Goal: Communication & Community: Connect with others

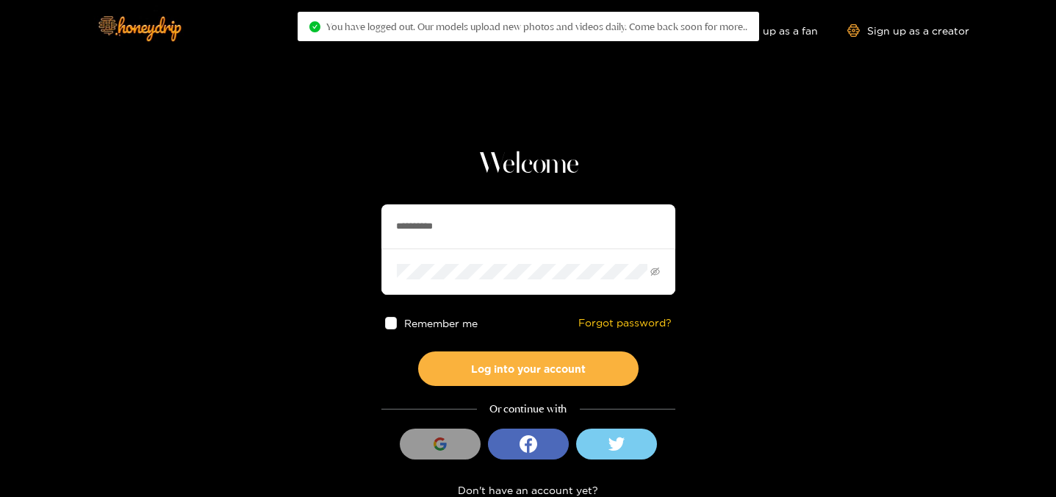
drag, startPoint x: 512, startPoint y: 231, endPoint x: 339, endPoint y: 214, distance: 174.2
click at [339, 214] on section "**********" at bounding box center [528, 261] width 1056 height 522
type input "**********"
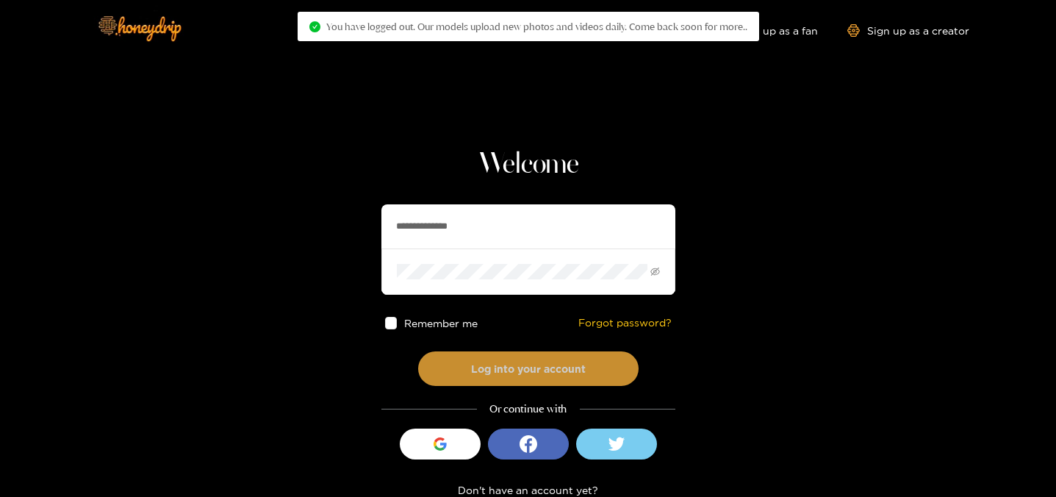
click at [472, 356] on button "Log into your account" at bounding box center [528, 368] width 220 height 35
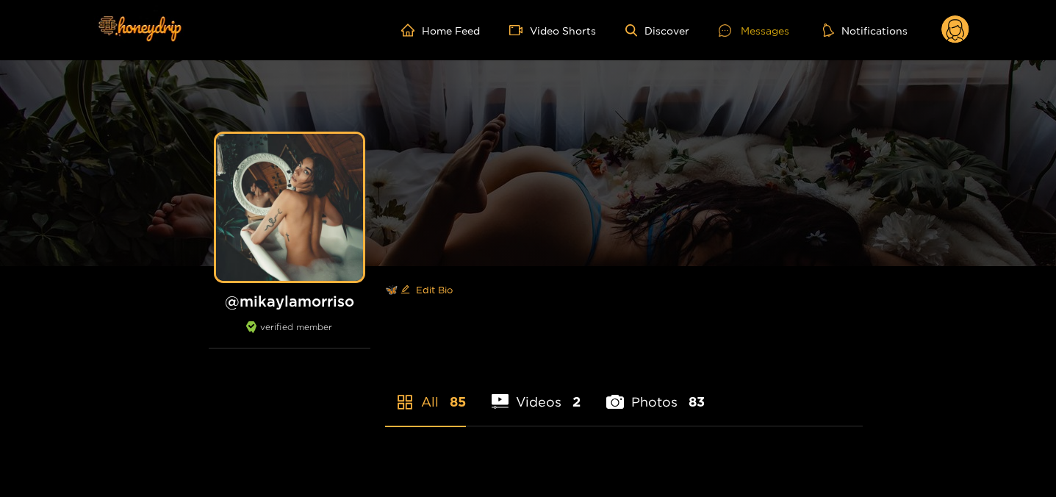
click at [732, 26] on div at bounding box center [730, 30] width 22 height 12
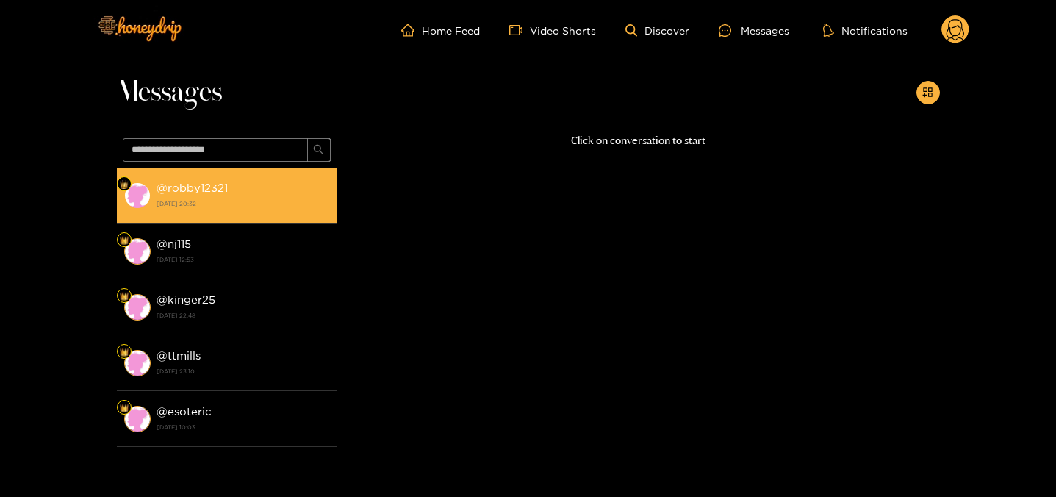
click at [261, 176] on li "@ robby12321 23 August 2025 20:32" at bounding box center [227, 196] width 220 height 56
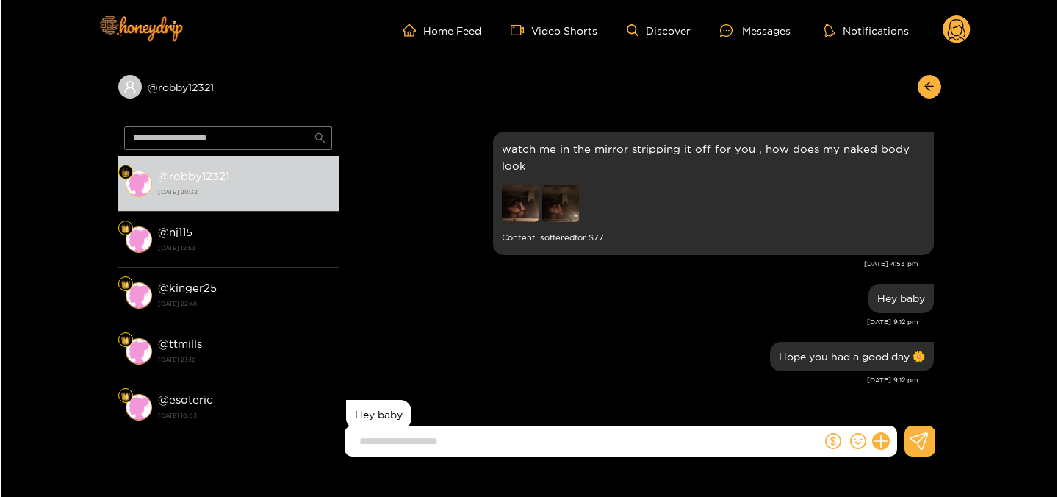
scroll to position [1766, 0]
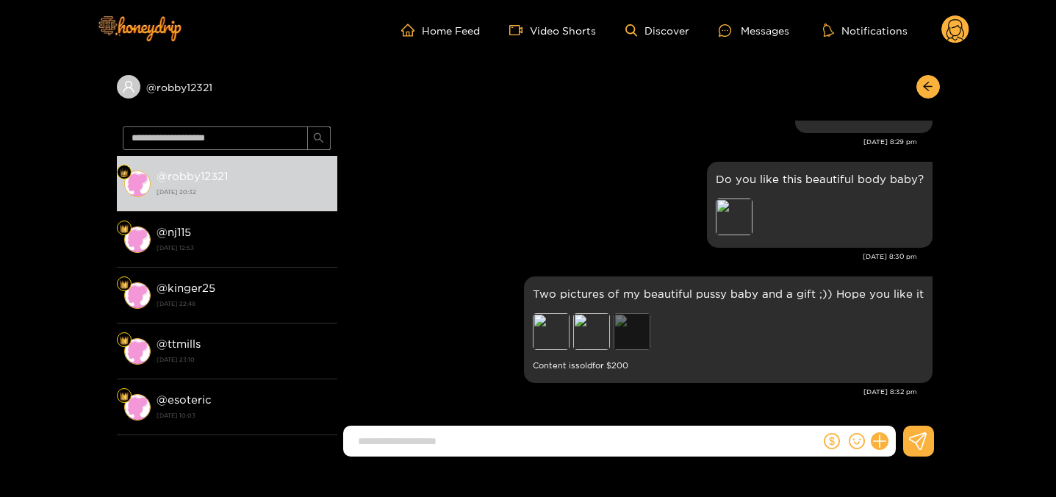
click at [627, 335] on div "Preview" at bounding box center [631, 331] width 37 height 37
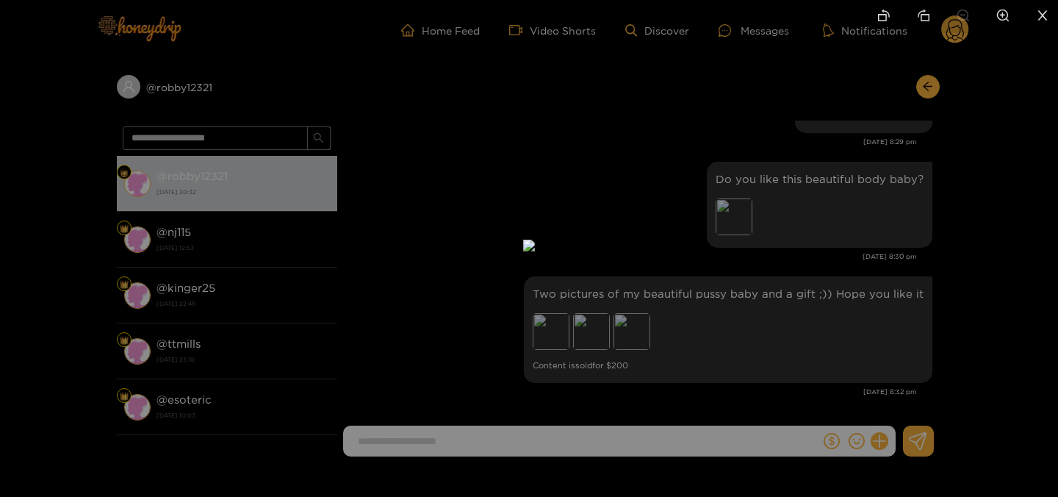
click at [860, 249] on div at bounding box center [529, 248] width 1058 height 497
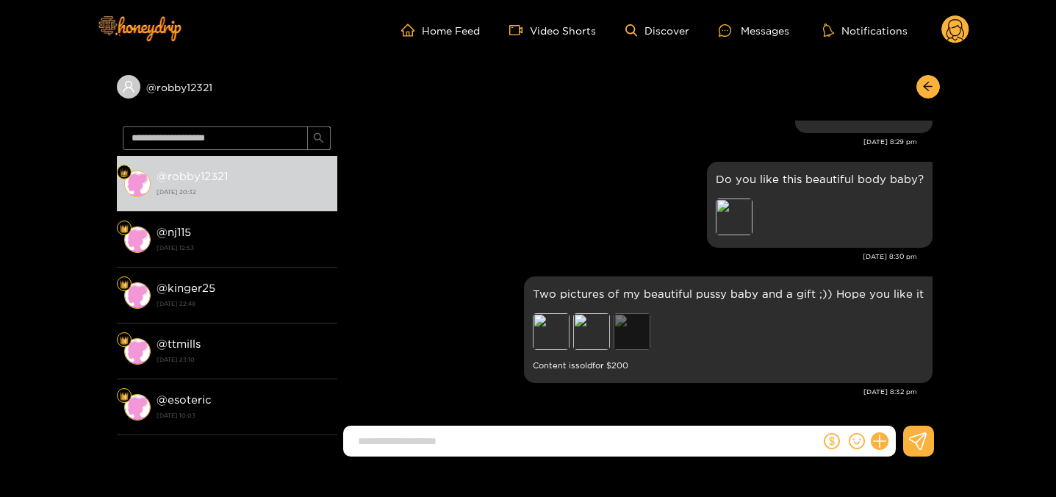
click at [636, 320] on div "Preview" at bounding box center [631, 331] width 37 height 37
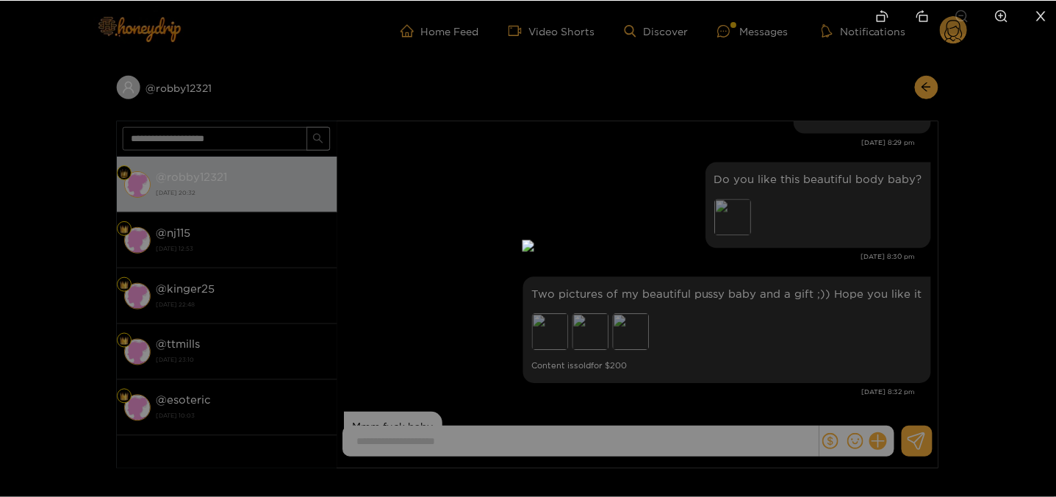
scroll to position [1824, 0]
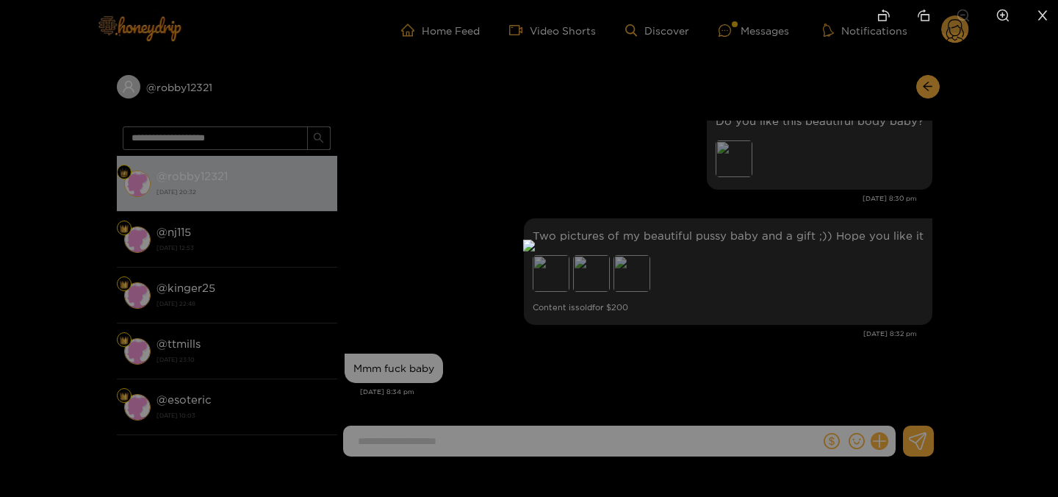
click at [732, 275] on div at bounding box center [529, 248] width 1058 height 497
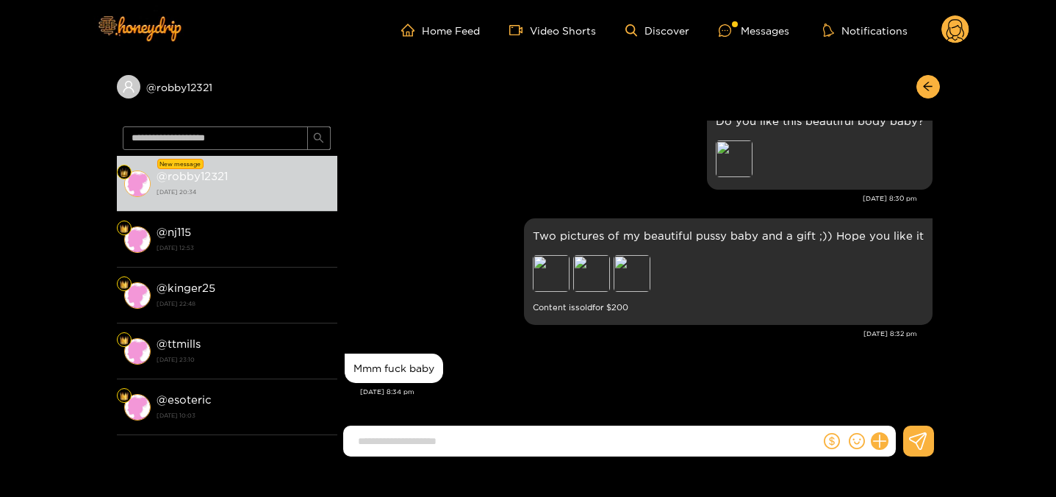
scroll to position [22, 0]
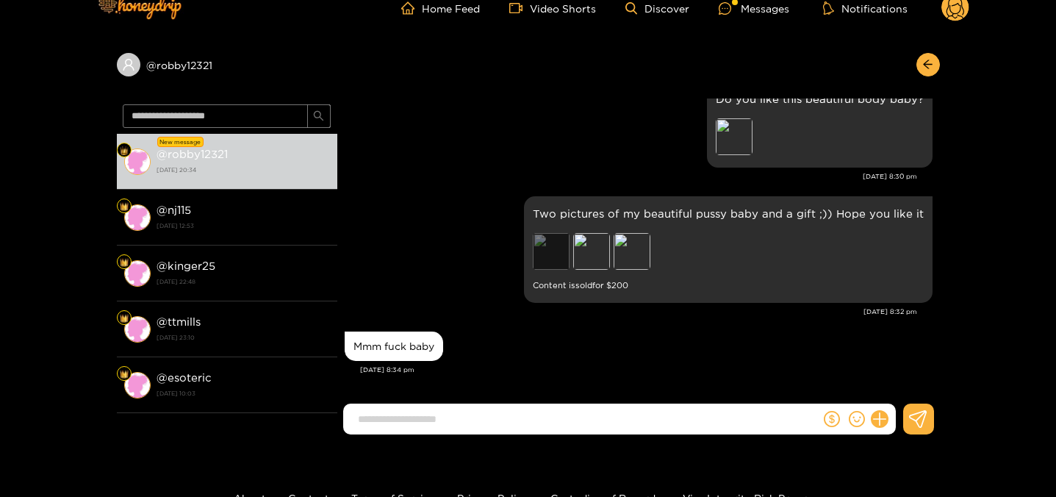
click at [560, 256] on div "Preview" at bounding box center [551, 251] width 37 height 37
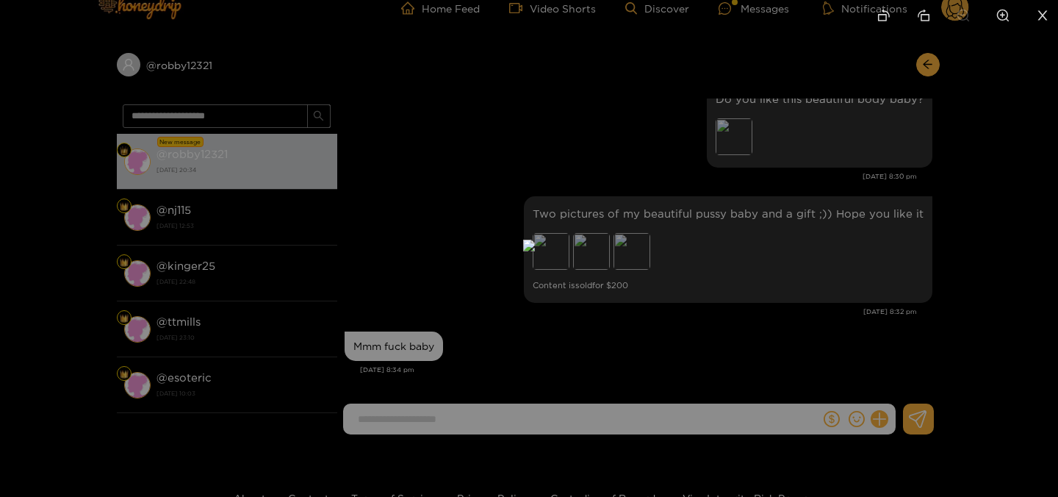
click at [802, 215] on div at bounding box center [529, 248] width 1058 height 497
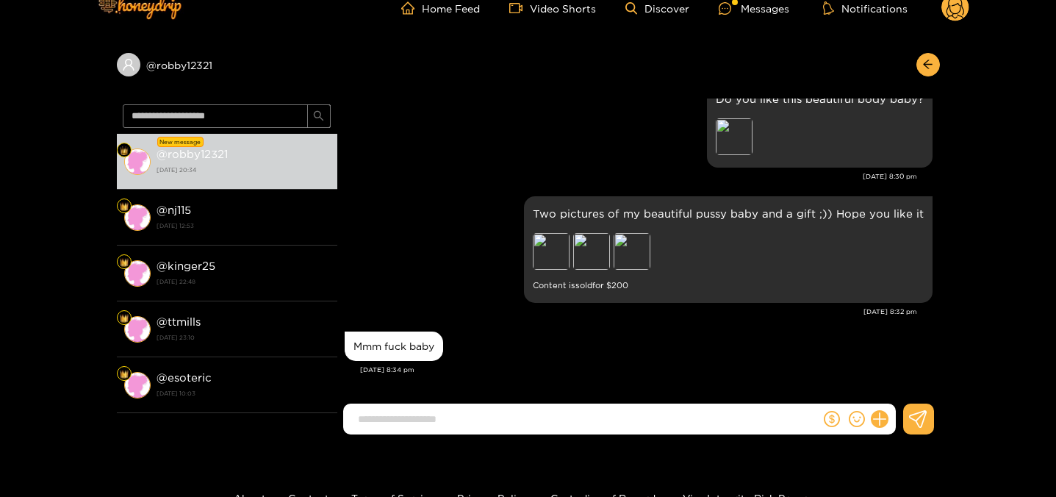
click at [478, 419] on input at bounding box center [584, 419] width 469 height 24
type input "*"
type input "**********"
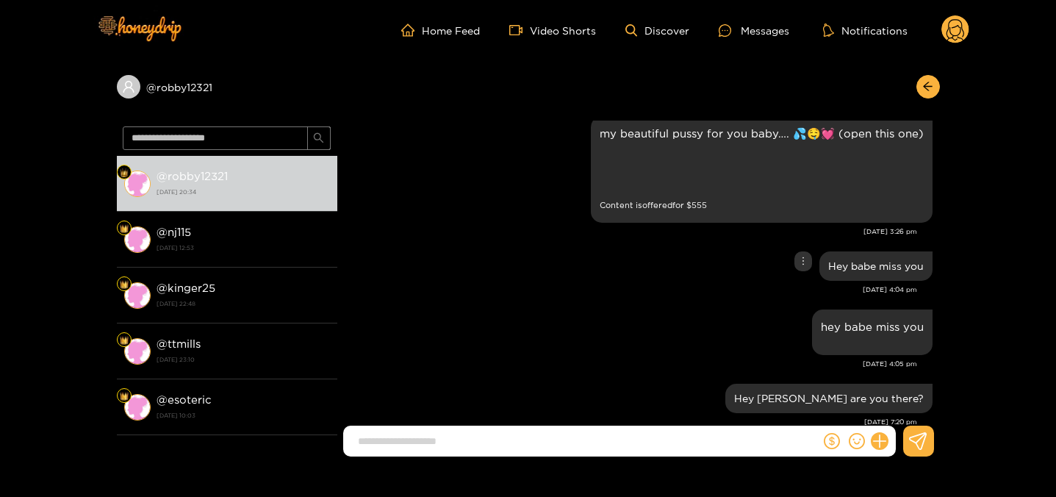
scroll to position [4, 0]
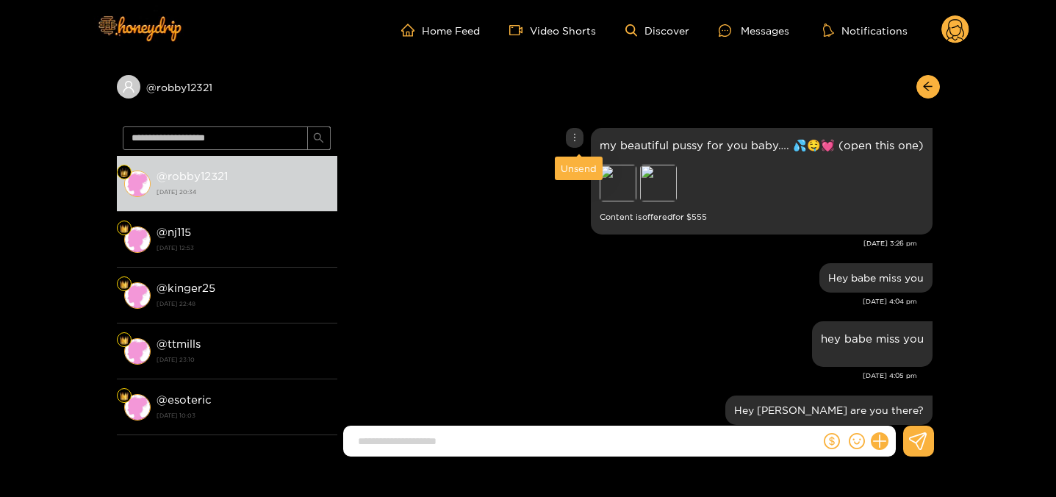
click at [580, 168] on div "Unsend" at bounding box center [579, 168] width 36 height 15
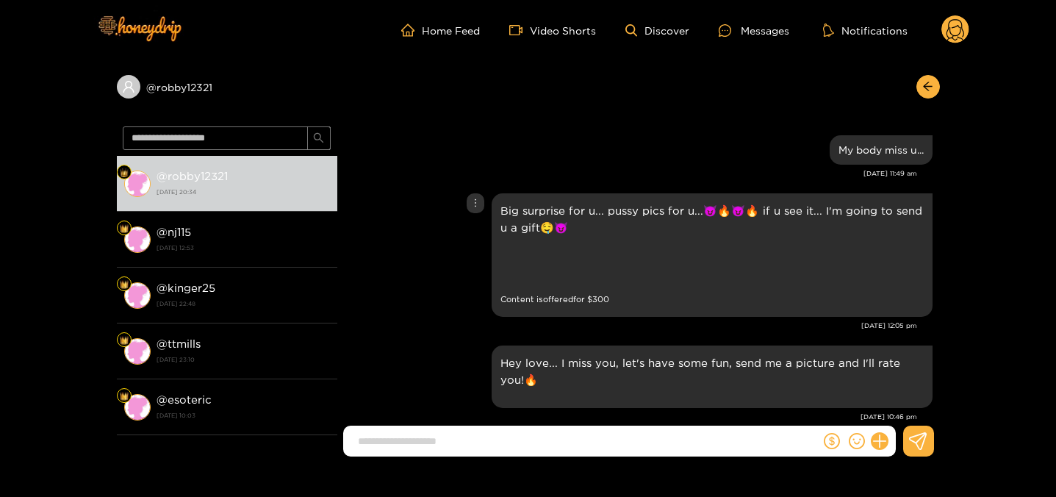
scroll to position [1621, 0]
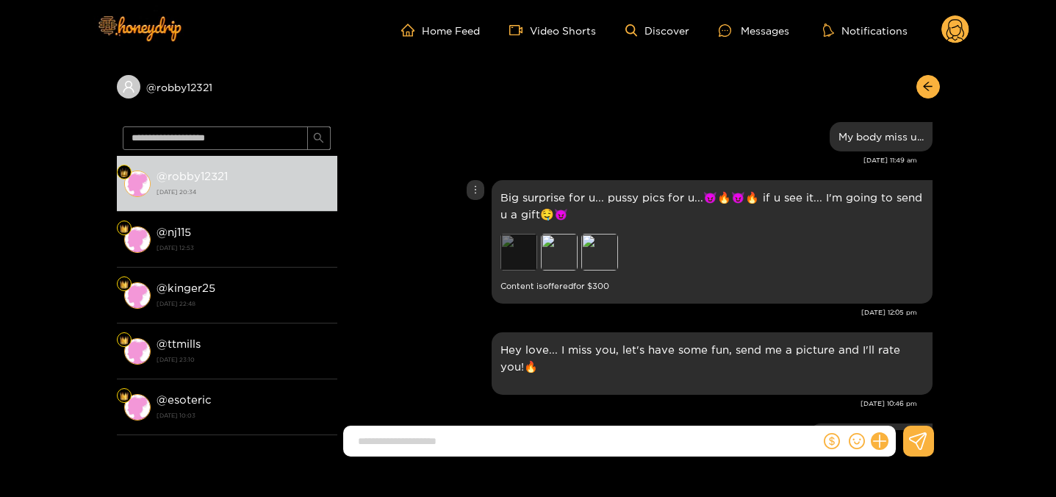
click at [519, 242] on div "Preview" at bounding box center [518, 252] width 37 height 37
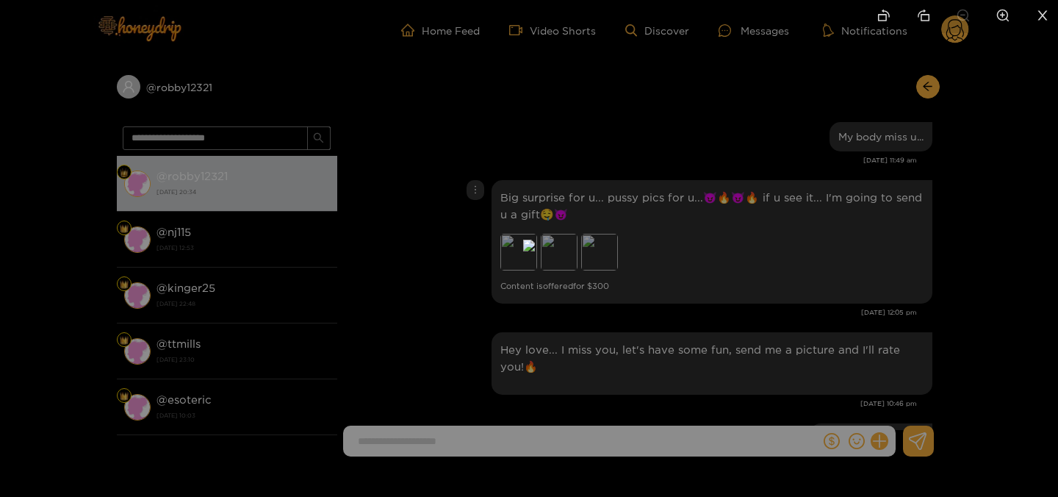
click at [864, 215] on div at bounding box center [529, 248] width 1058 height 497
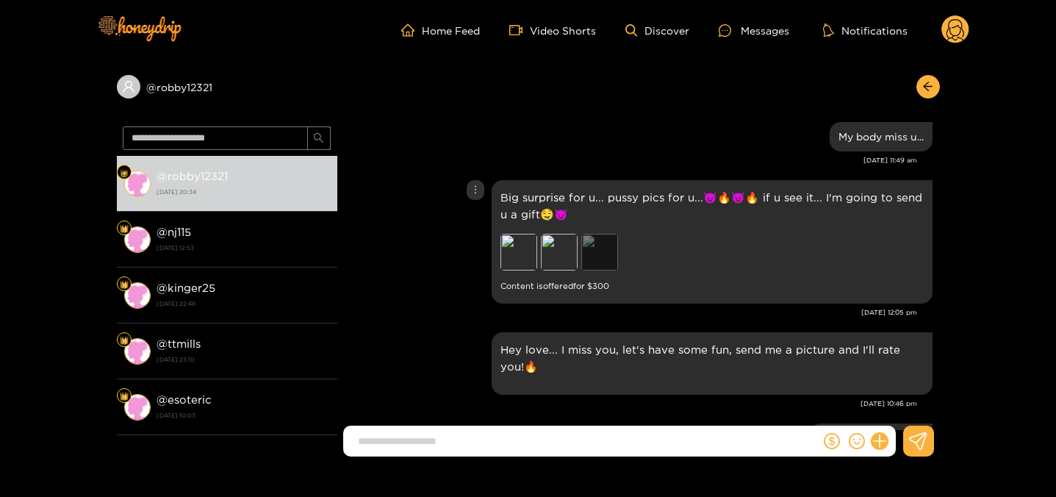
click at [591, 234] on div "Preview" at bounding box center [599, 252] width 37 height 37
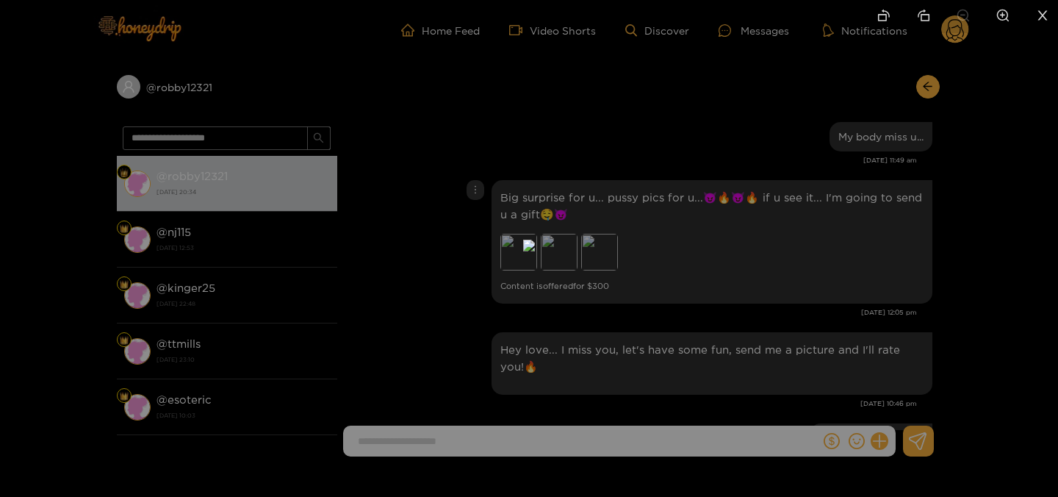
click at [860, 160] on div at bounding box center [529, 248] width 1058 height 497
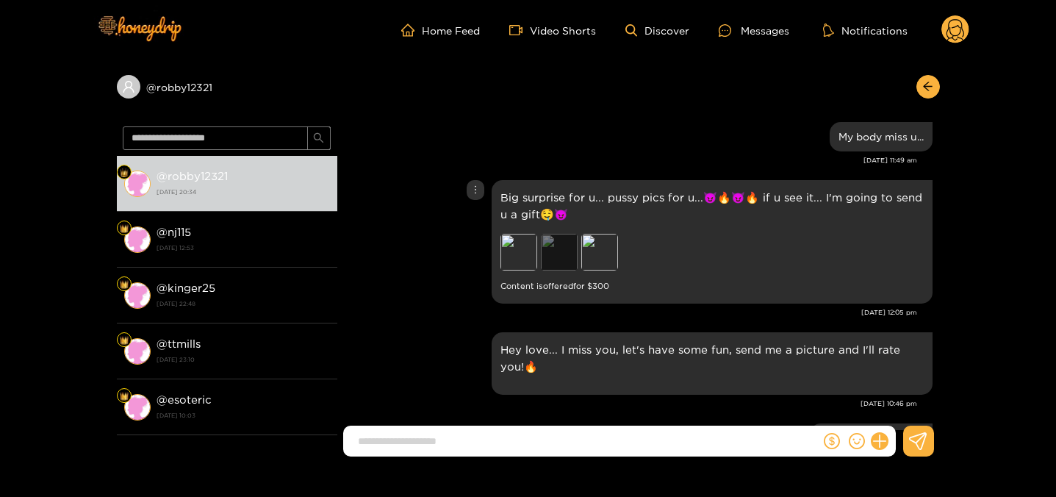
click at [547, 234] on div "Preview" at bounding box center [559, 252] width 37 height 37
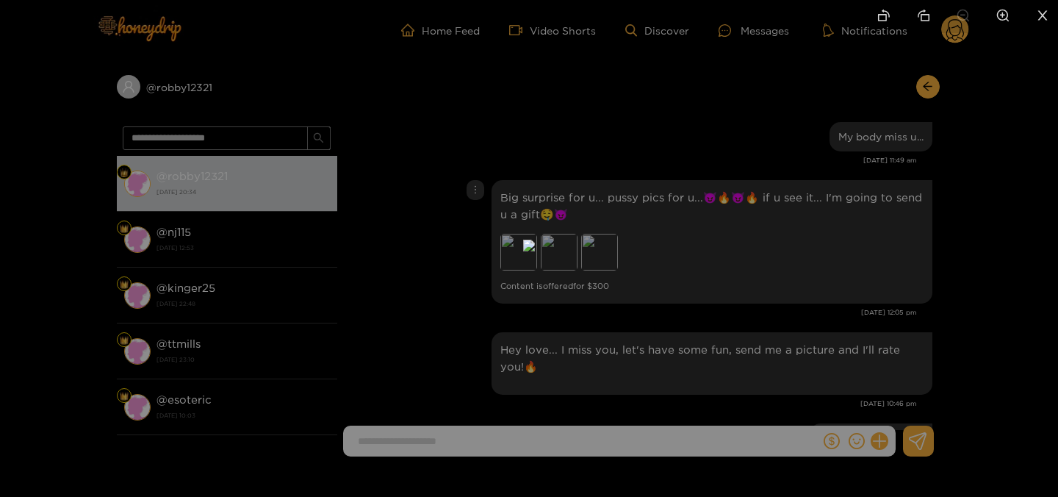
click at [783, 120] on div at bounding box center [529, 248] width 1058 height 497
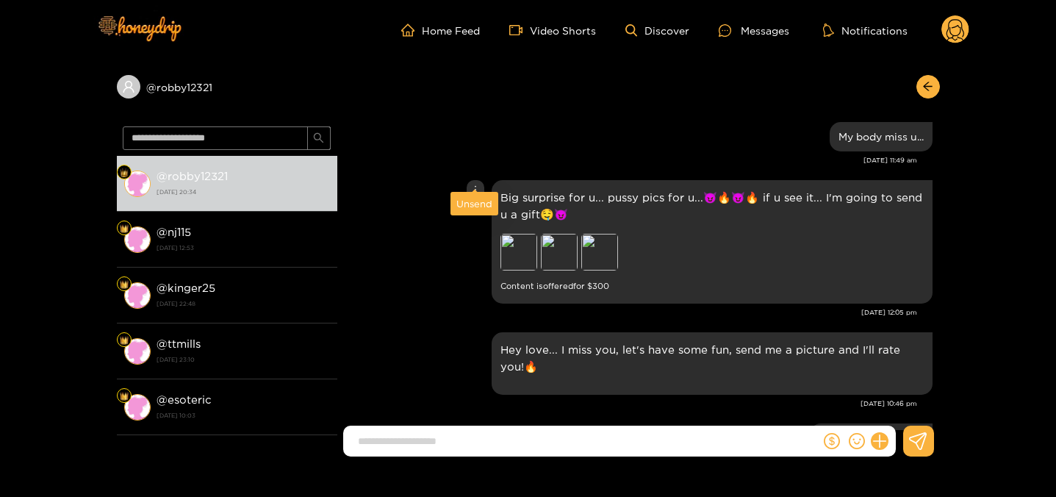
click at [476, 211] on div "Unsend" at bounding box center [474, 204] width 48 height 24
click at [472, 201] on div "Unsend" at bounding box center [474, 203] width 36 height 15
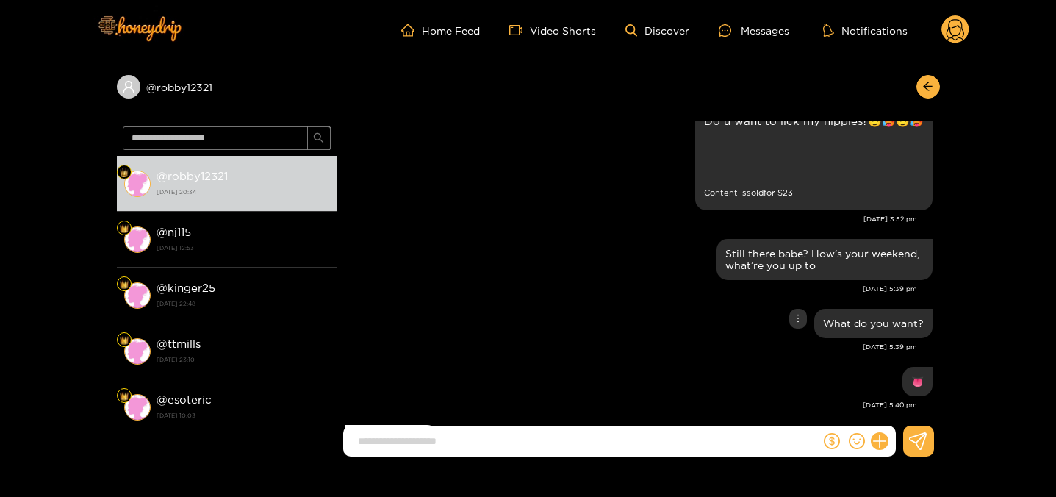
scroll to position [8574, 0]
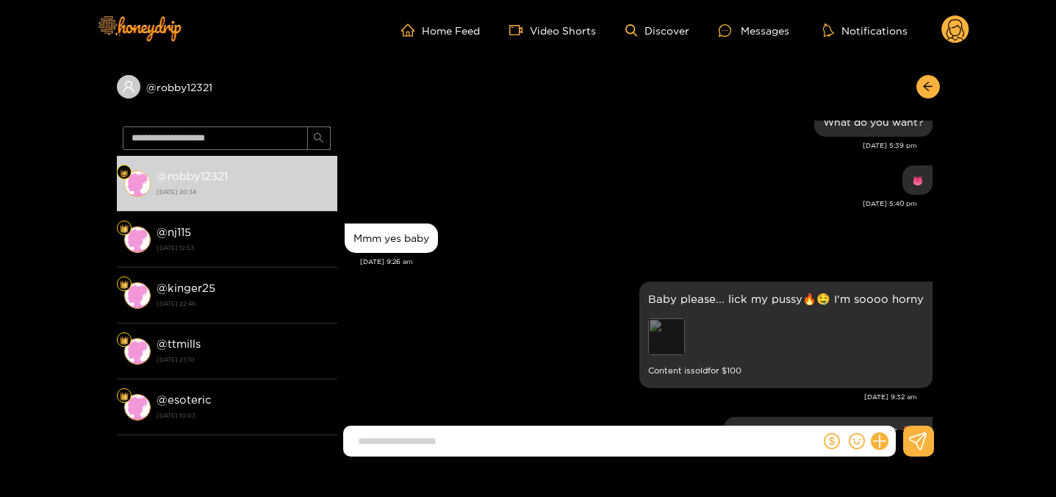
click at [669, 318] on div "Preview" at bounding box center [666, 336] width 37 height 37
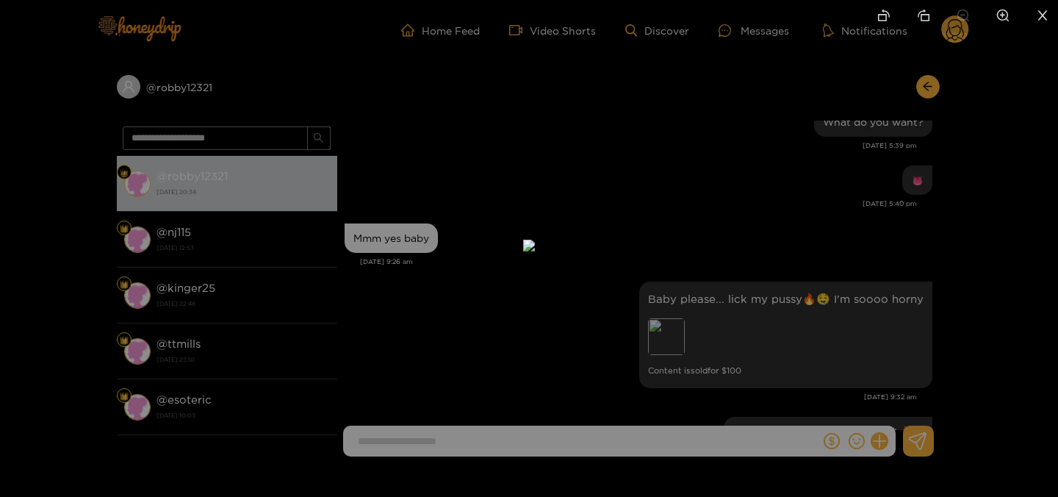
click at [896, 198] on div at bounding box center [529, 248] width 1058 height 497
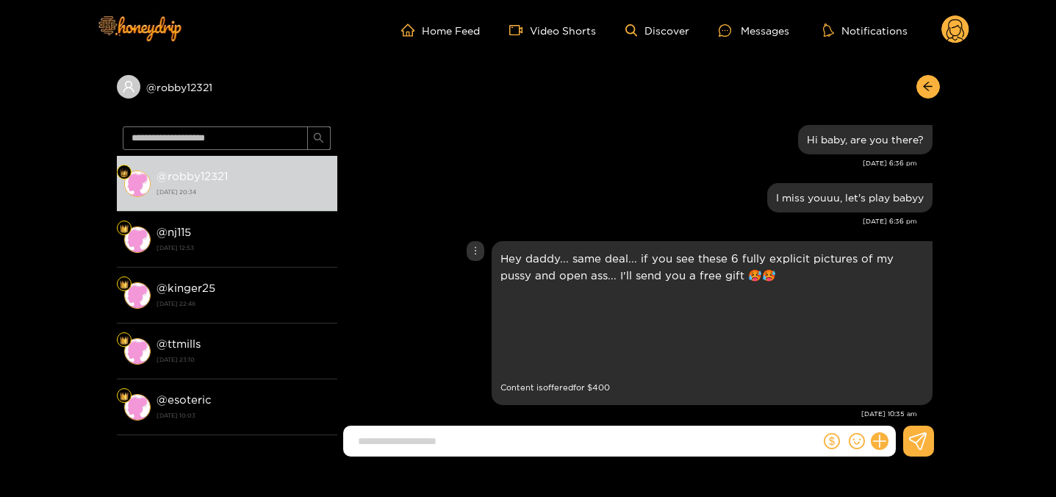
scroll to position [5325, 0]
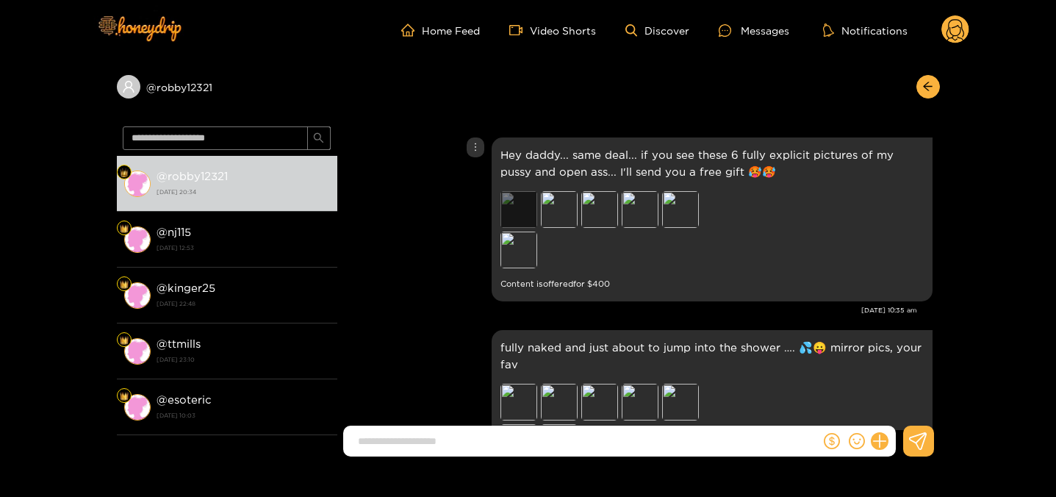
click at [522, 191] on div "Preview" at bounding box center [518, 209] width 37 height 37
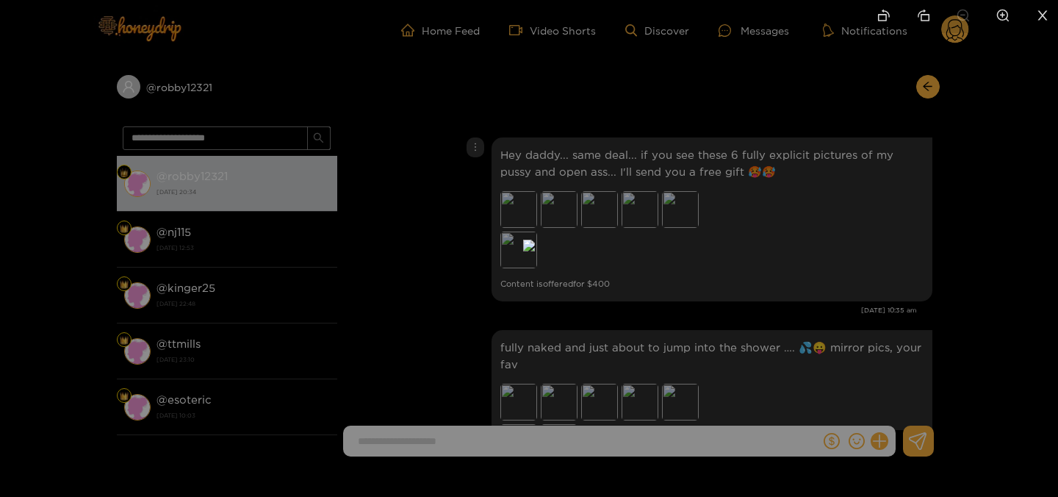
click at [757, 160] on div at bounding box center [529, 248] width 1058 height 497
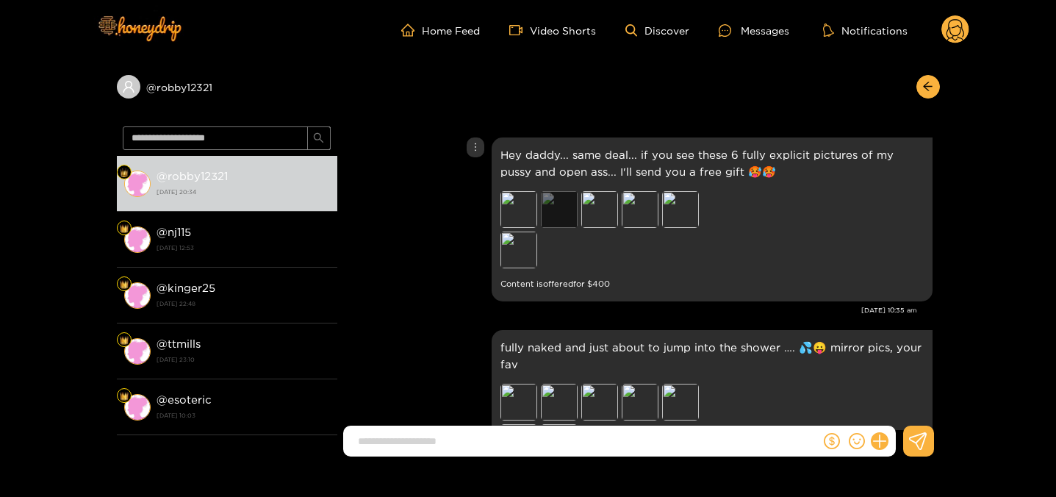
click at [564, 193] on div "Preview" at bounding box center [559, 209] width 37 height 37
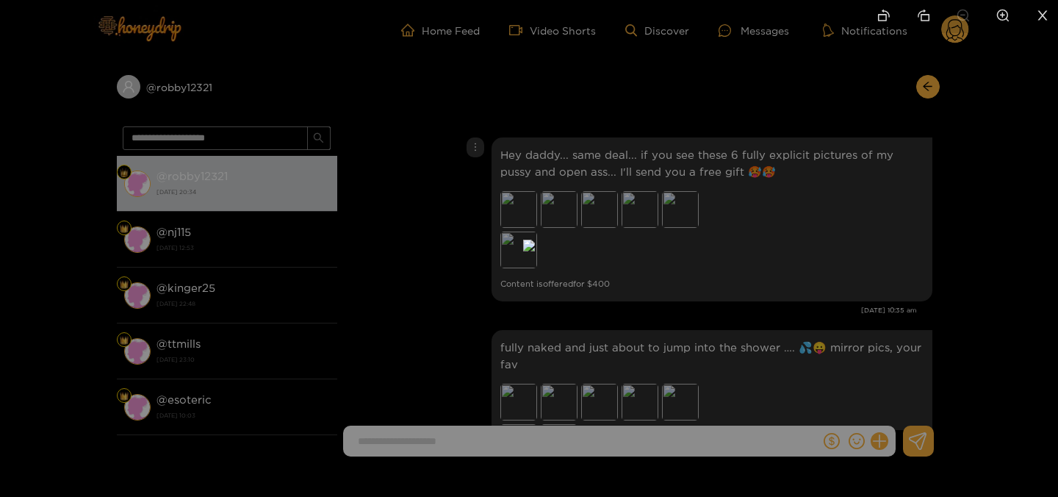
click at [755, 173] on div at bounding box center [529, 248] width 1058 height 497
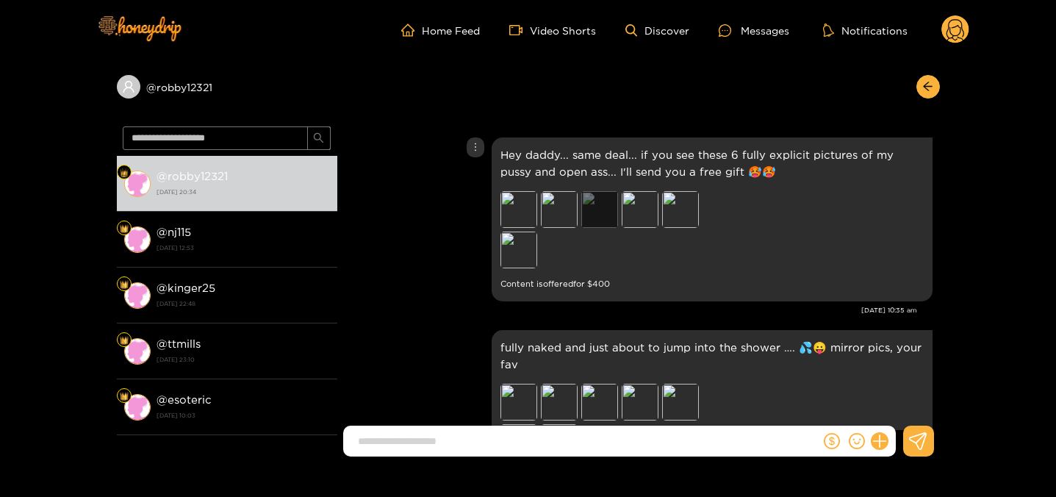
click at [600, 191] on div "Preview" at bounding box center [599, 209] width 37 height 37
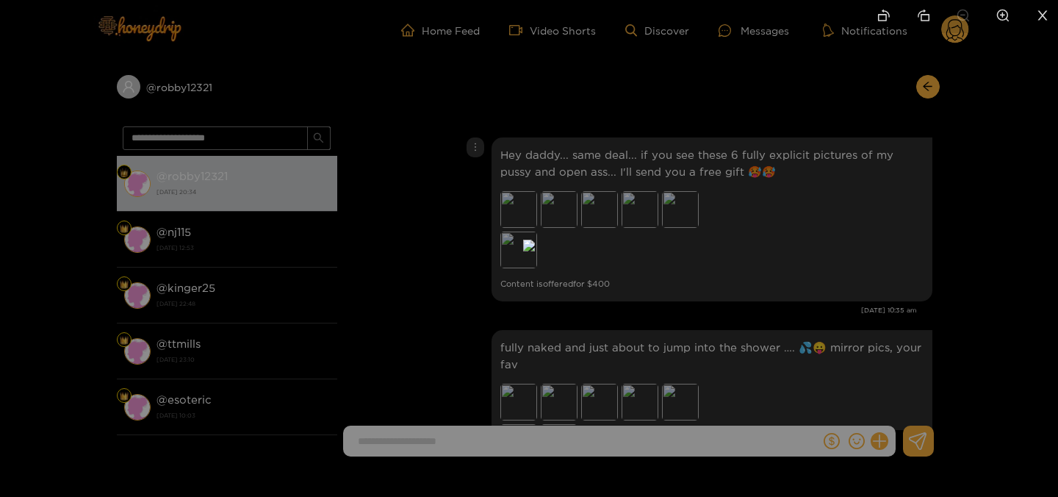
click at [742, 176] on div at bounding box center [529, 248] width 1058 height 497
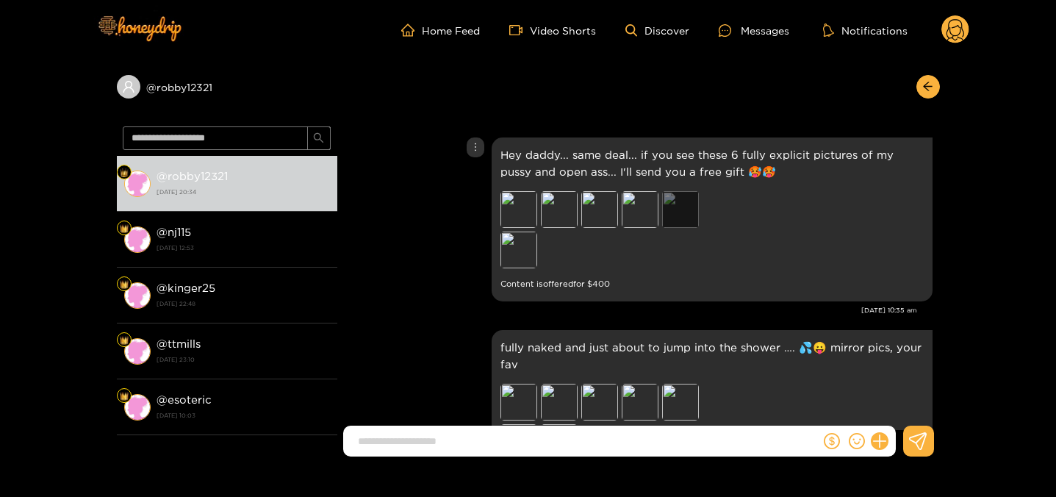
click at [677, 192] on div "Preview" at bounding box center [680, 209] width 37 height 37
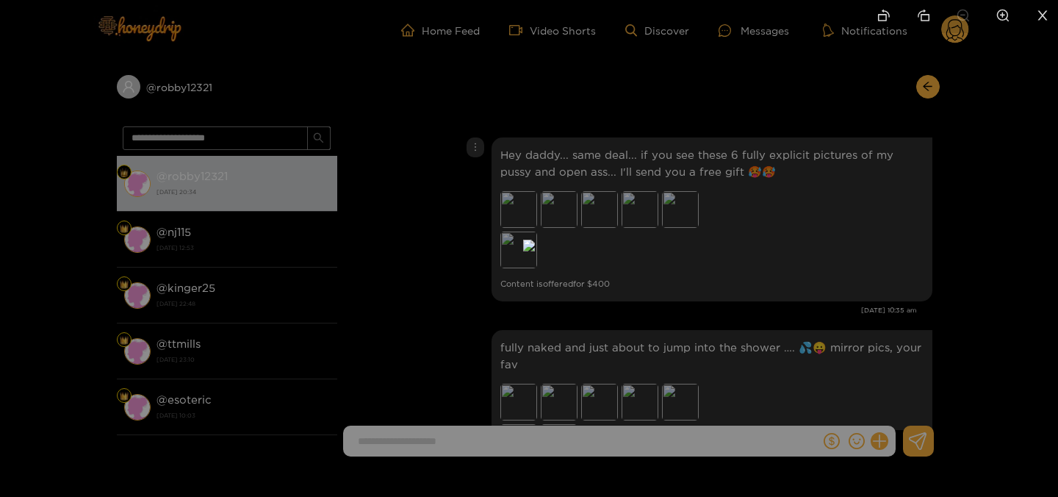
click at [815, 173] on div at bounding box center [529, 248] width 1058 height 497
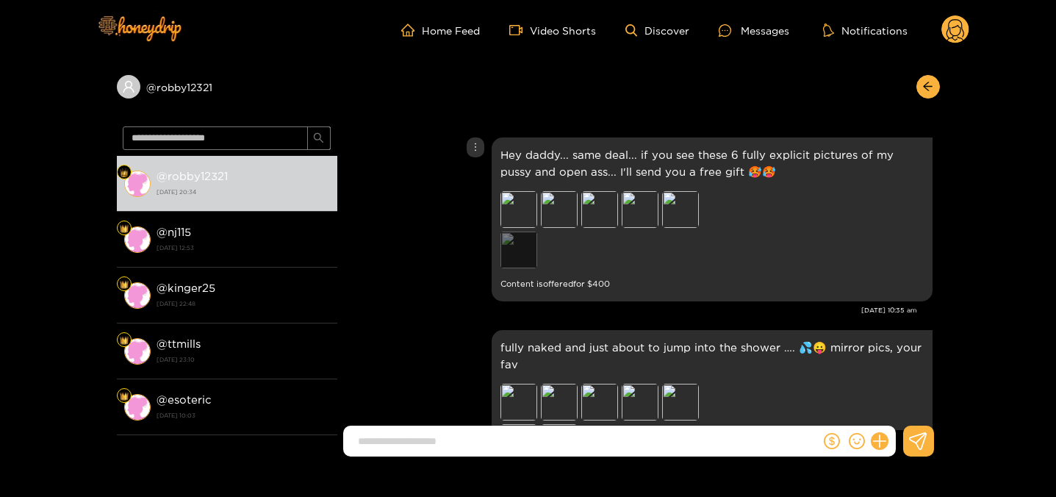
click at [515, 245] on div "Preview" at bounding box center [518, 249] width 37 height 37
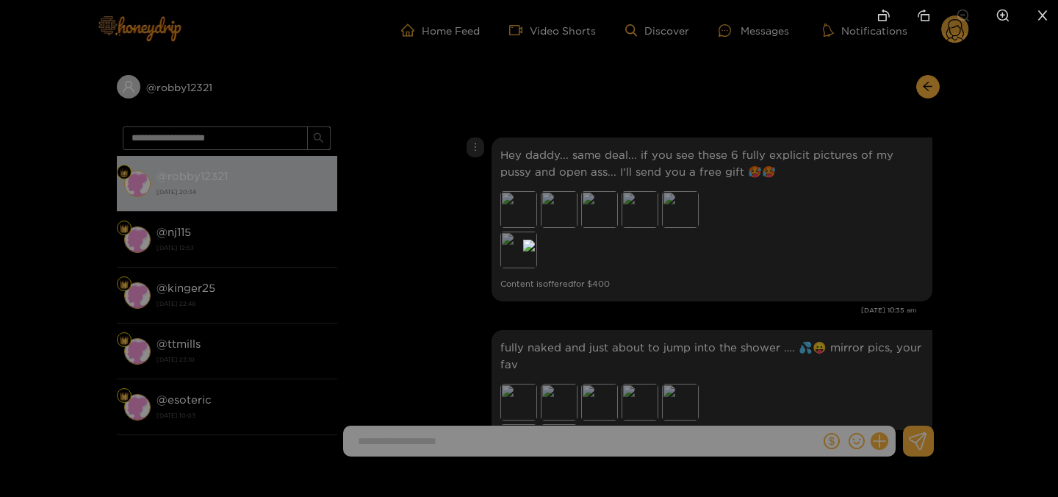
click at [731, 195] on div at bounding box center [529, 248] width 1058 height 497
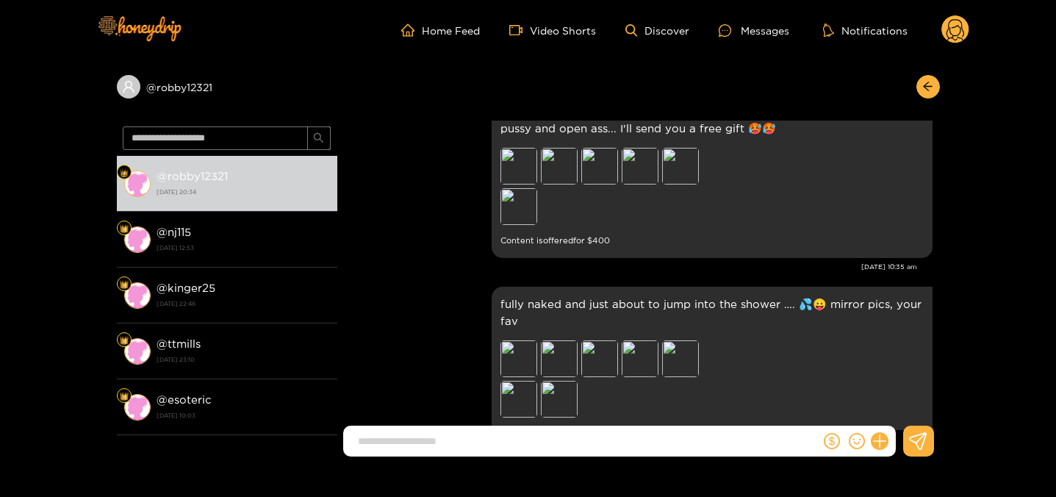
scroll to position [5262, 0]
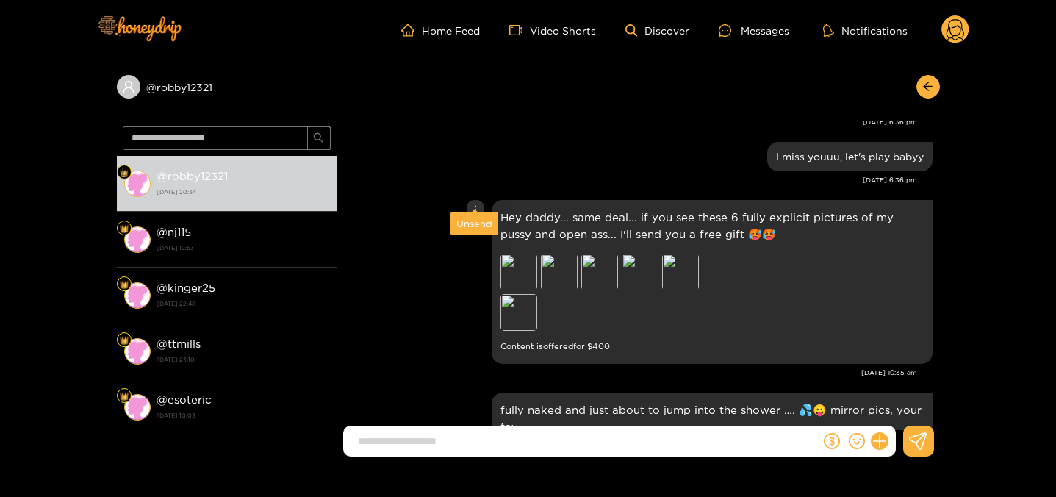
click at [472, 223] on div "Unsend" at bounding box center [474, 223] width 36 height 15
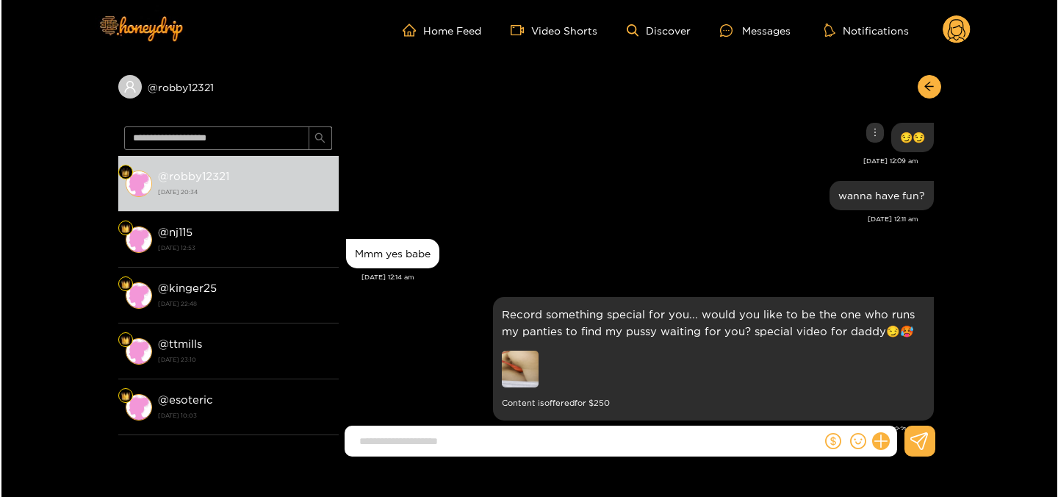
scroll to position [5387, 0]
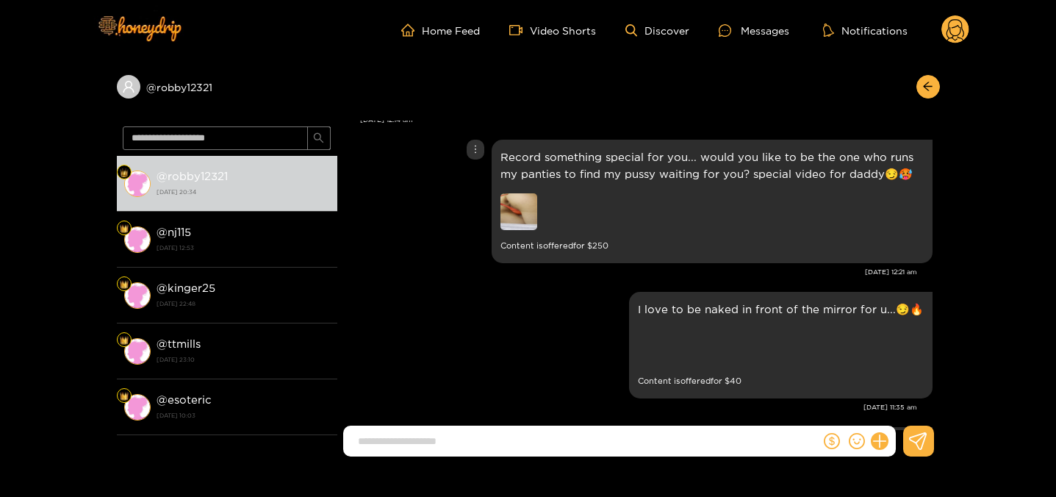
click at [519, 215] on img at bounding box center [518, 211] width 37 height 37
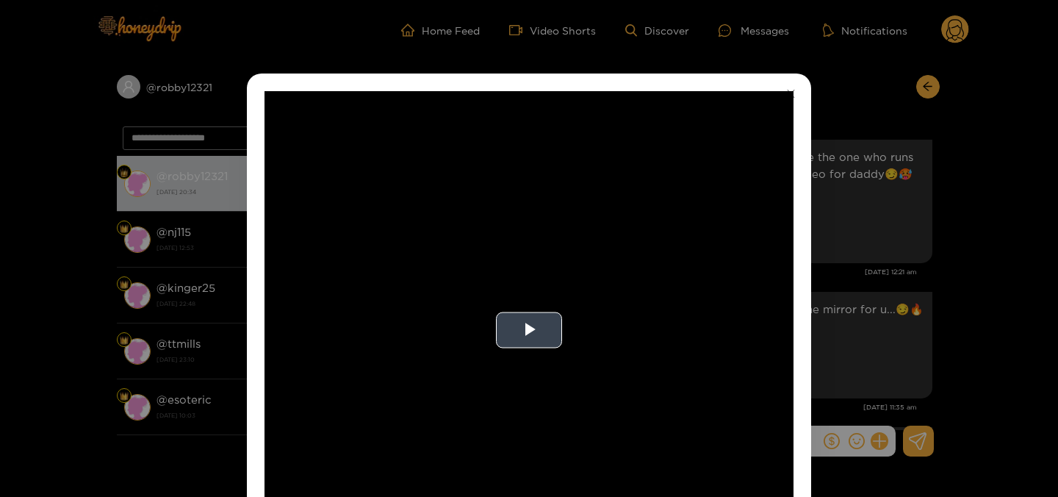
click at [516, 374] on video "Video Player" at bounding box center [528, 330] width 529 height 478
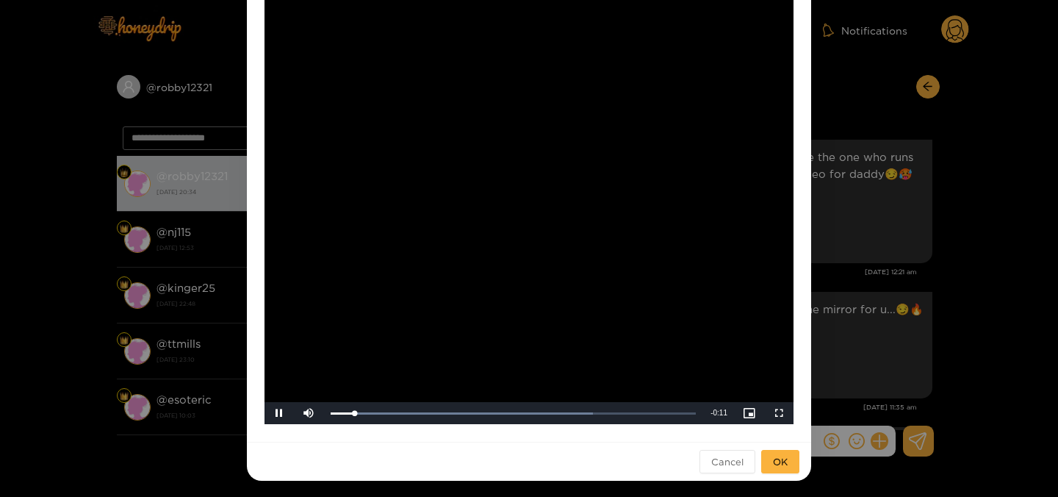
scroll to position [76, 0]
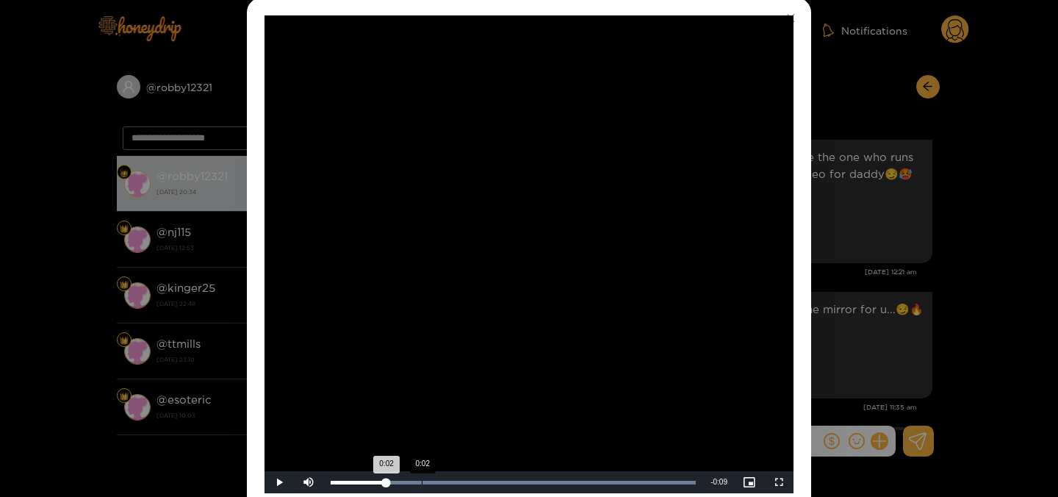
click at [422, 480] on div "0:02" at bounding box center [422, 482] width 1 height 4
click at [526, 480] on div "0:05" at bounding box center [525, 482] width 1 height 4
click at [570, 333] on video "Video Player" at bounding box center [528, 254] width 529 height 478
click at [279, 482] on span "Video Player" at bounding box center [279, 482] width 0 height 0
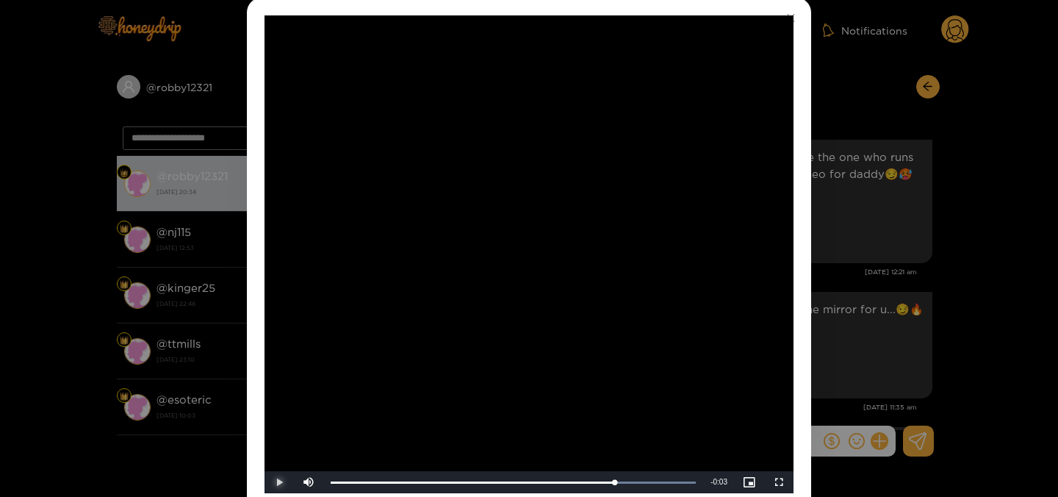
click at [279, 482] on span "Video Player" at bounding box center [279, 482] width 0 height 0
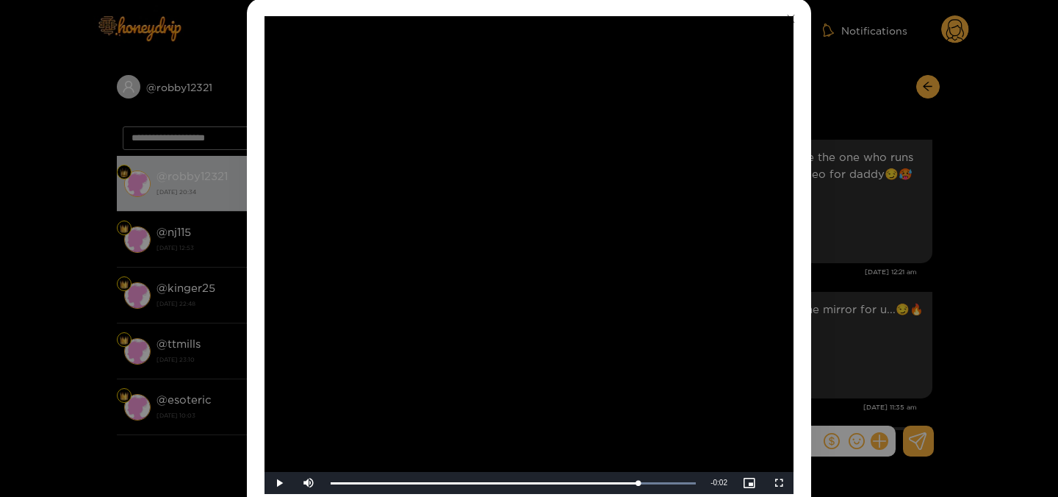
click at [858, 102] on div "**********" at bounding box center [529, 248] width 1058 height 497
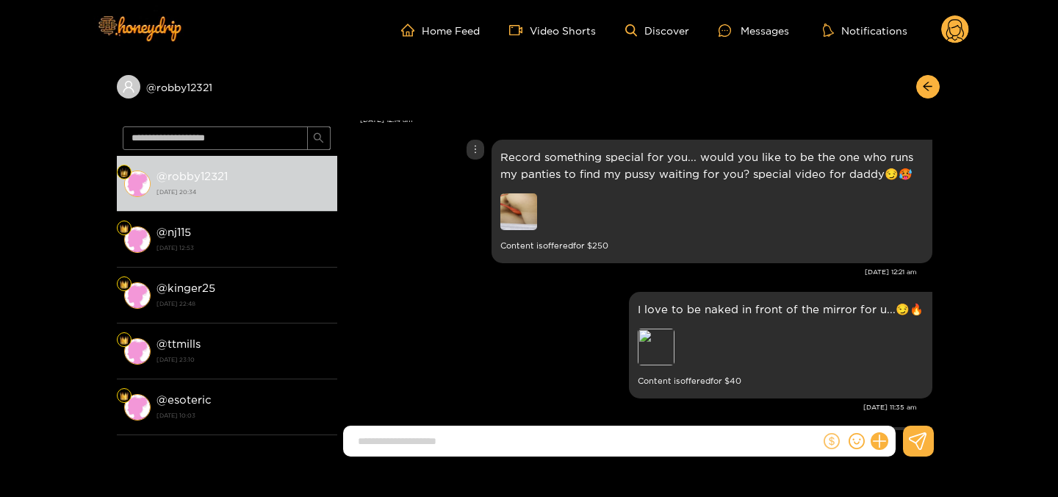
scroll to position [0, 0]
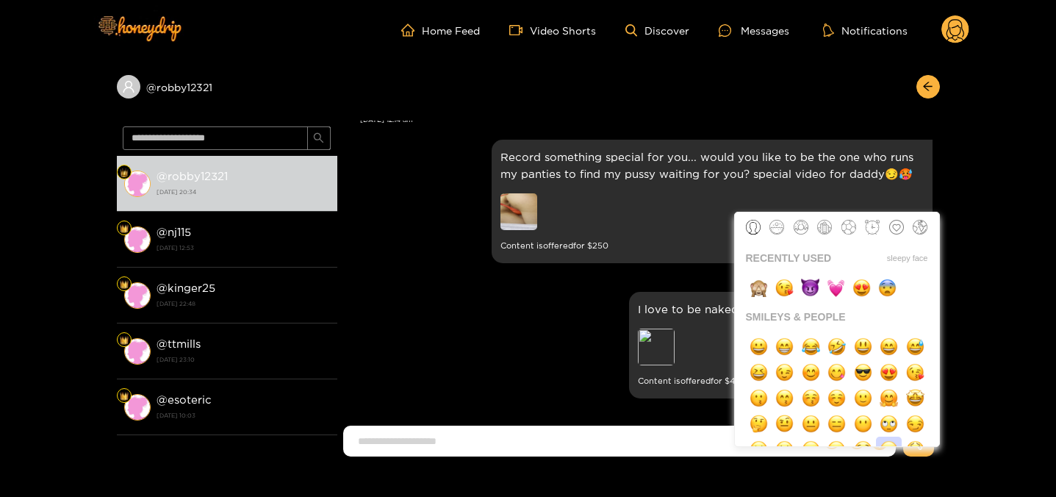
click at [882, 439] on button "button" at bounding box center [889, 449] width 26 height 26
type input "**"
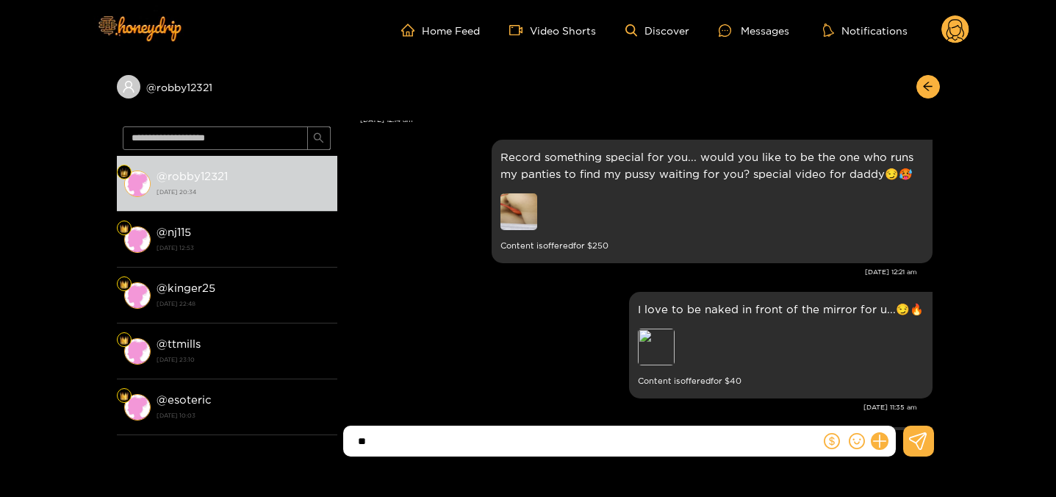
click at [475, 431] on input "**" at bounding box center [584, 441] width 469 height 24
drag, startPoint x: 474, startPoint y: 463, endPoint x: 461, endPoint y: 456, distance: 14.8
click at [474, 462] on div "**" at bounding box center [638, 446] width 602 height 43
drag, startPoint x: 461, startPoint y: 456, endPoint x: 447, endPoint y: 439, distance: 21.5
click at [458, 455] on div "**" at bounding box center [638, 446] width 602 height 43
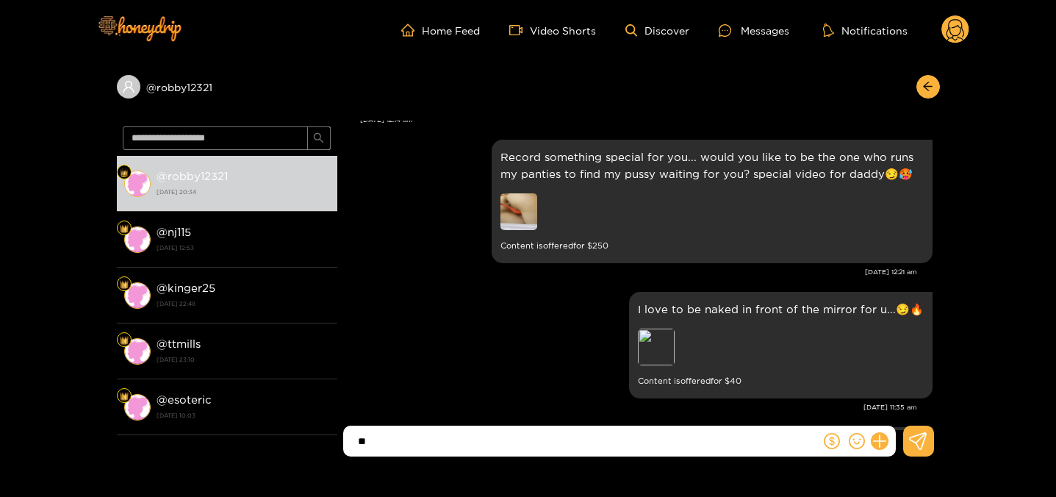
click at [446, 439] on input "**" at bounding box center [584, 441] width 469 height 24
click at [882, 437] on icon at bounding box center [879, 441] width 17 height 17
click at [901, 411] on icon at bounding box center [906, 405] width 14 height 14
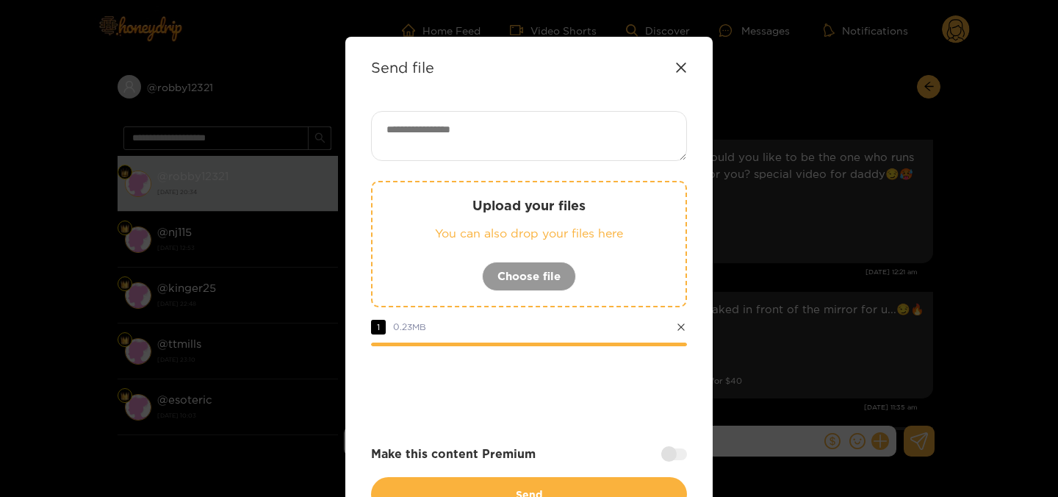
click at [489, 144] on textarea at bounding box center [529, 136] width 316 height 50
type textarea "**********"
click at [673, 458] on div at bounding box center [674, 454] width 26 height 12
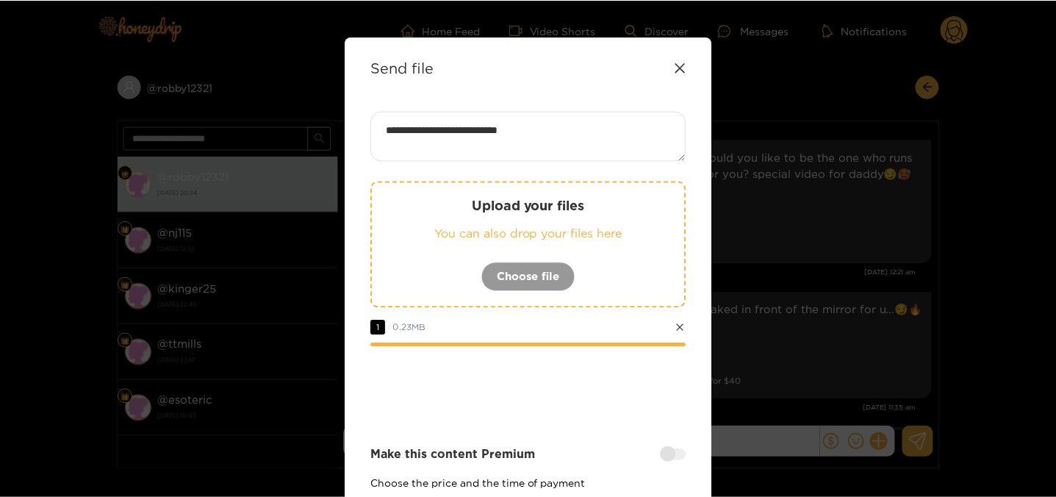
scroll to position [220, 0]
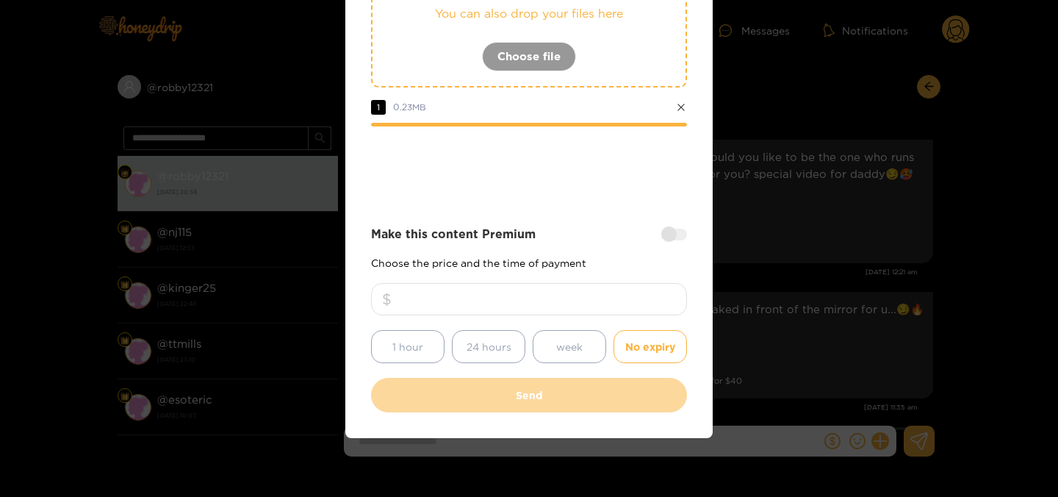
click at [541, 306] on input "number" at bounding box center [529, 299] width 316 height 32
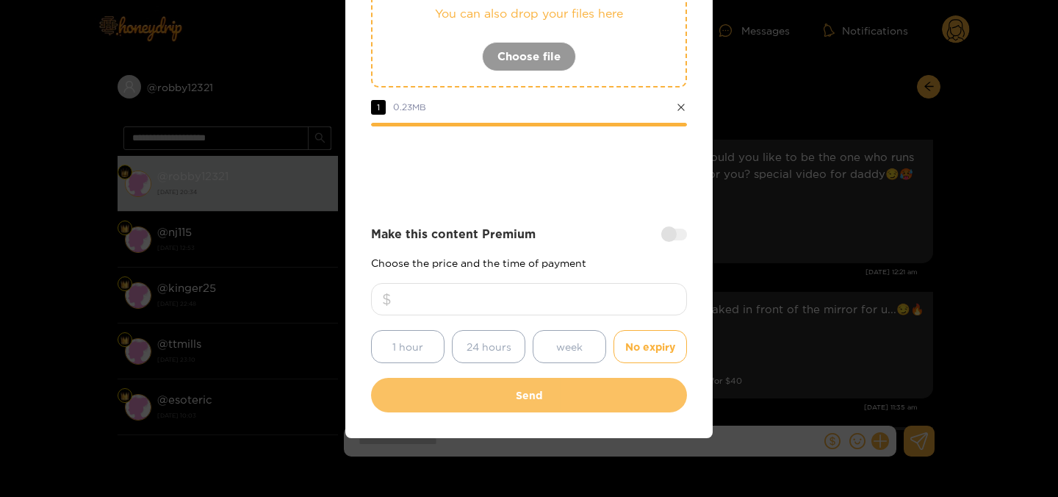
type input "***"
click at [530, 395] on button "Send" at bounding box center [529, 395] width 316 height 35
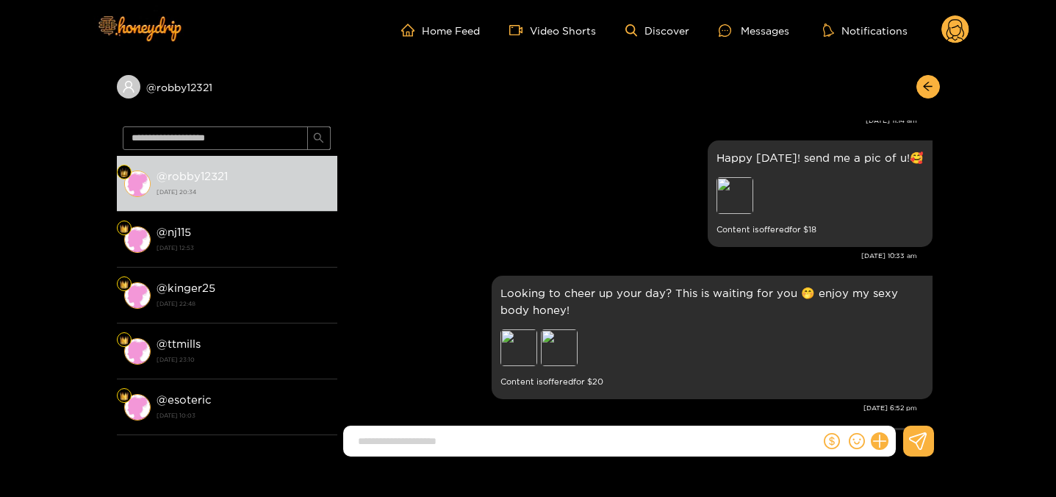
scroll to position [8683, 0]
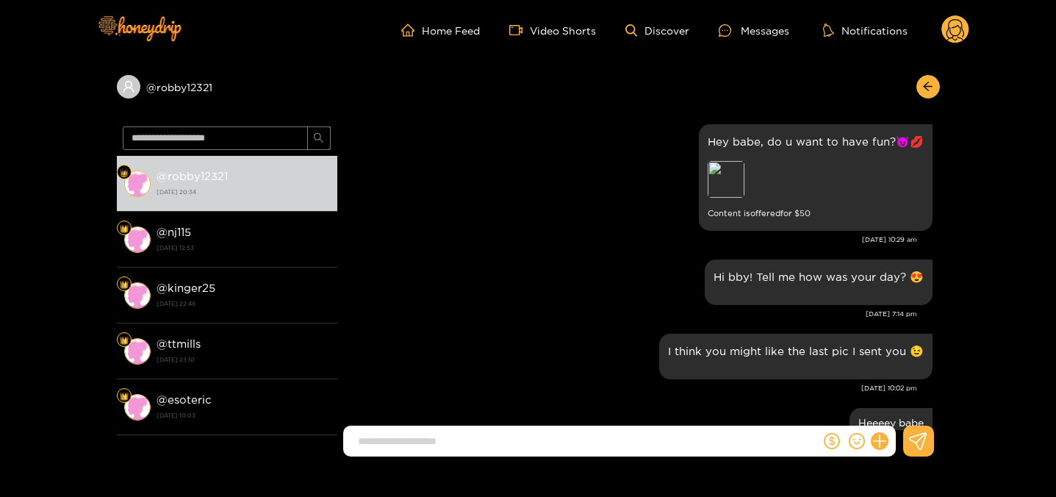
click at [951, 30] on circle at bounding box center [955, 29] width 28 height 28
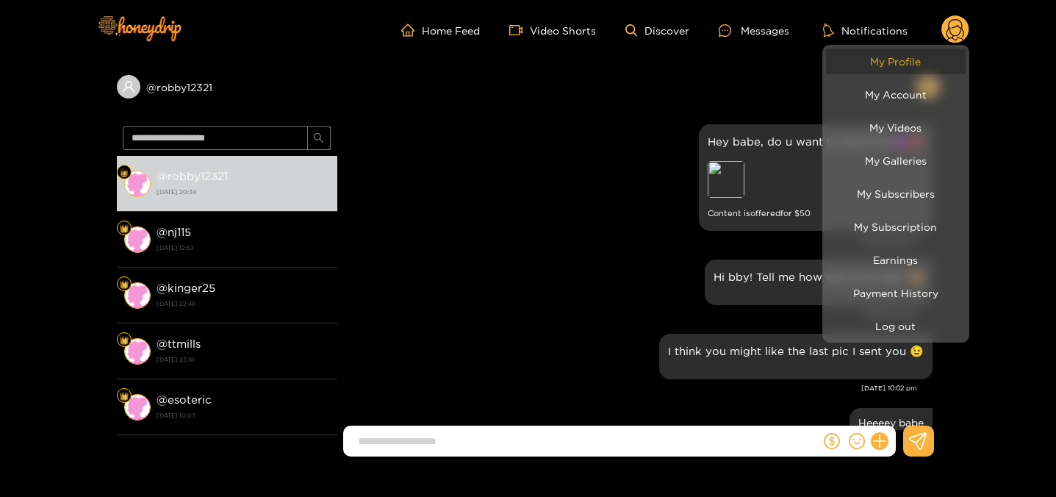
click at [937, 62] on link "My Profile" at bounding box center [896, 61] width 140 height 26
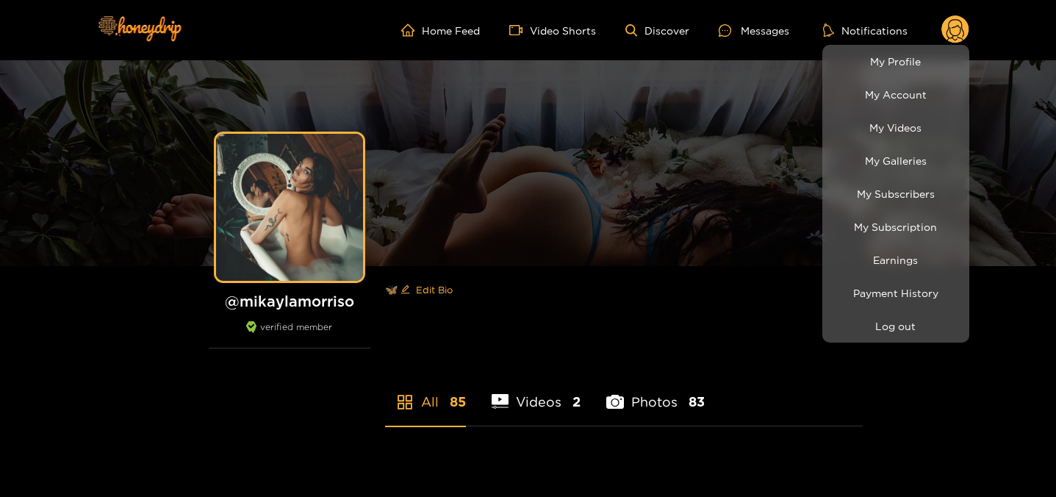
click at [921, 12] on div at bounding box center [528, 248] width 1056 height 497
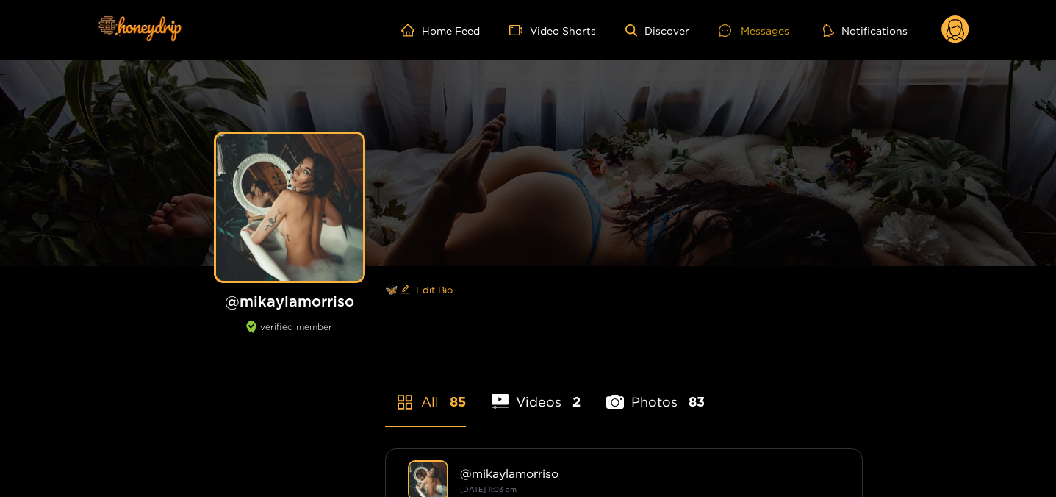
click at [777, 23] on div "Messages" at bounding box center [754, 30] width 71 height 17
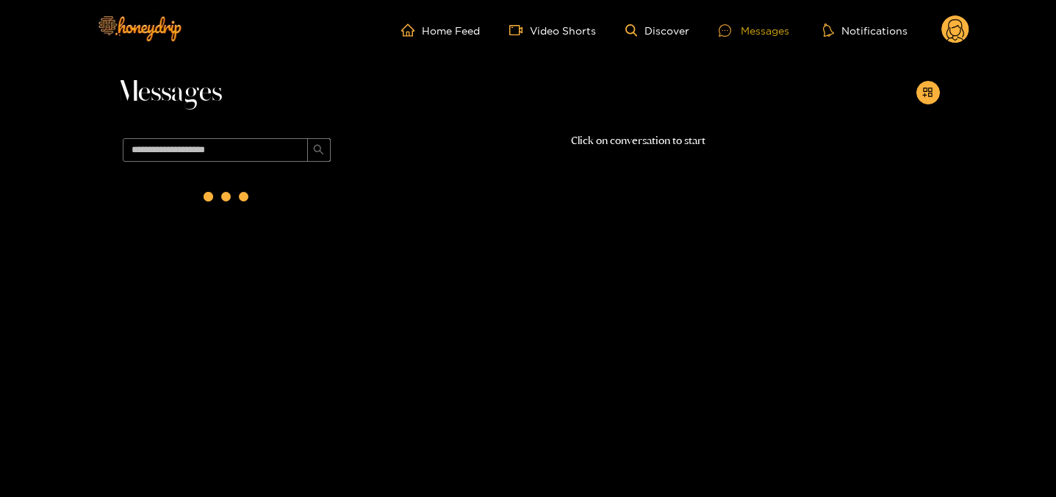
click at [739, 36] on div at bounding box center [730, 30] width 22 height 12
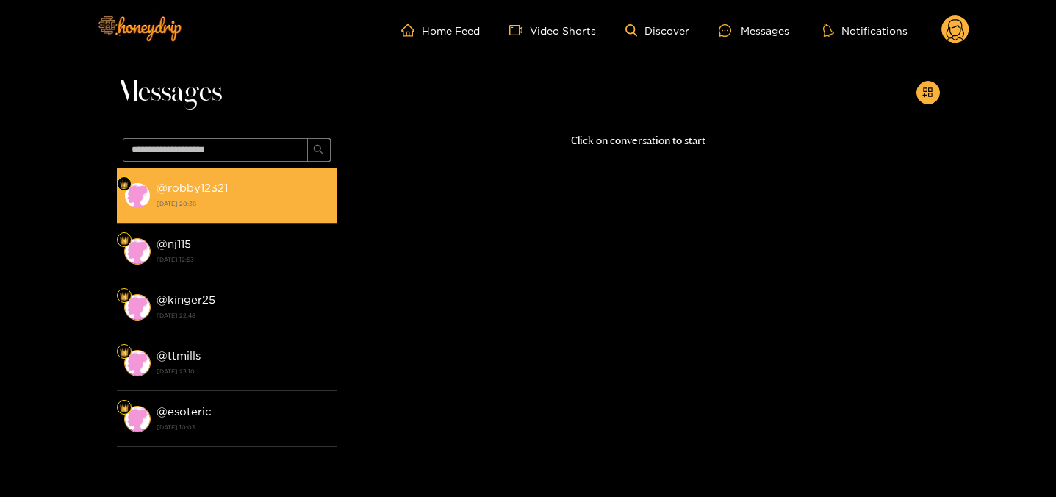
click at [255, 192] on div "@ robby12321 23 August 2025 20:38" at bounding box center [242, 195] width 173 height 33
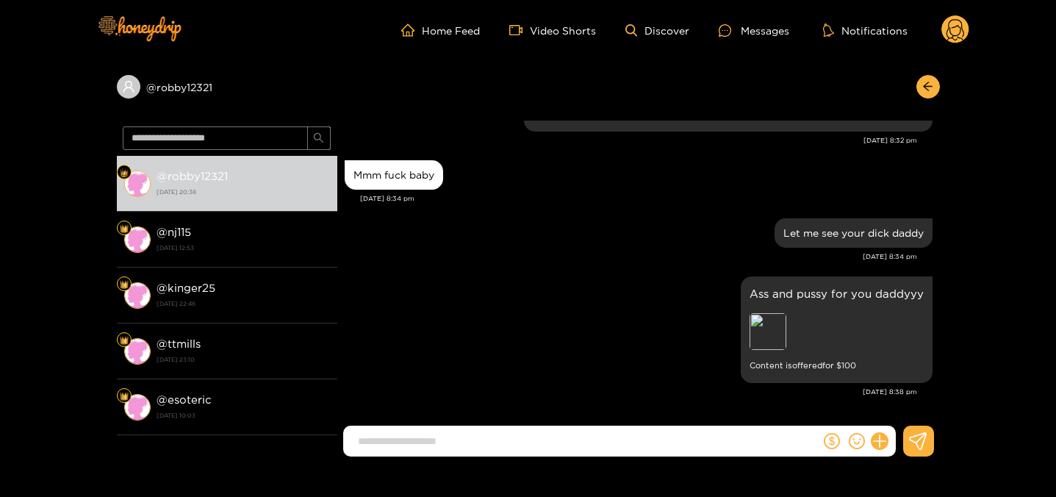
scroll to position [1749, 0]
click at [962, 31] on circle at bounding box center [955, 29] width 28 height 28
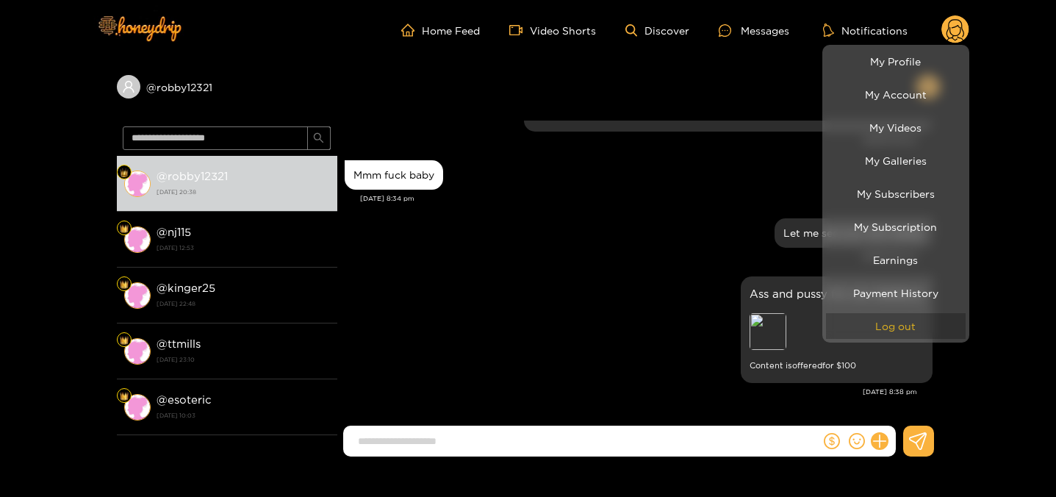
click at [881, 314] on button "Log out" at bounding box center [896, 326] width 140 height 26
